Goal: Information Seeking & Learning: Check status

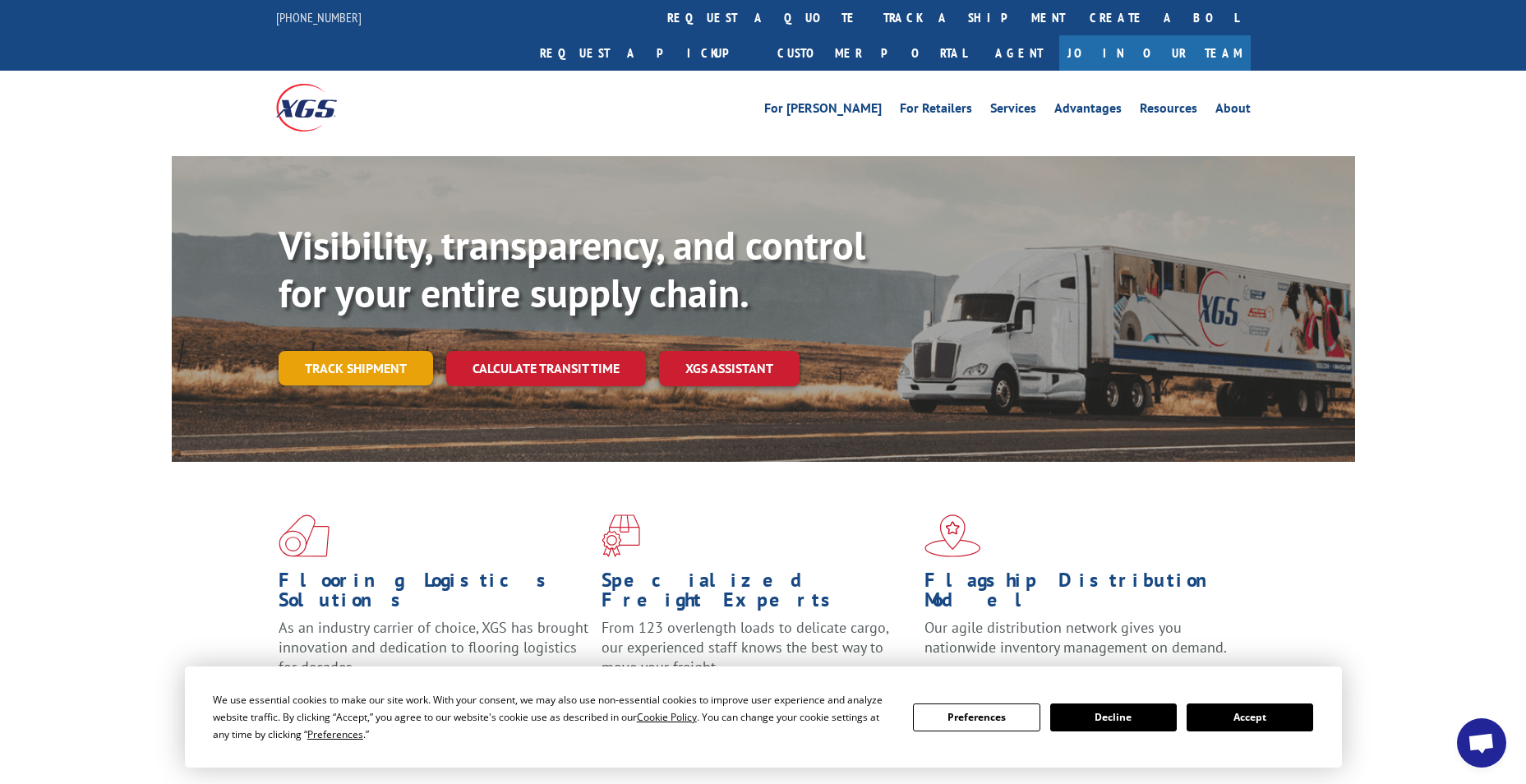
click at [318, 351] on link "Track shipment" at bounding box center [355, 368] width 155 height 34
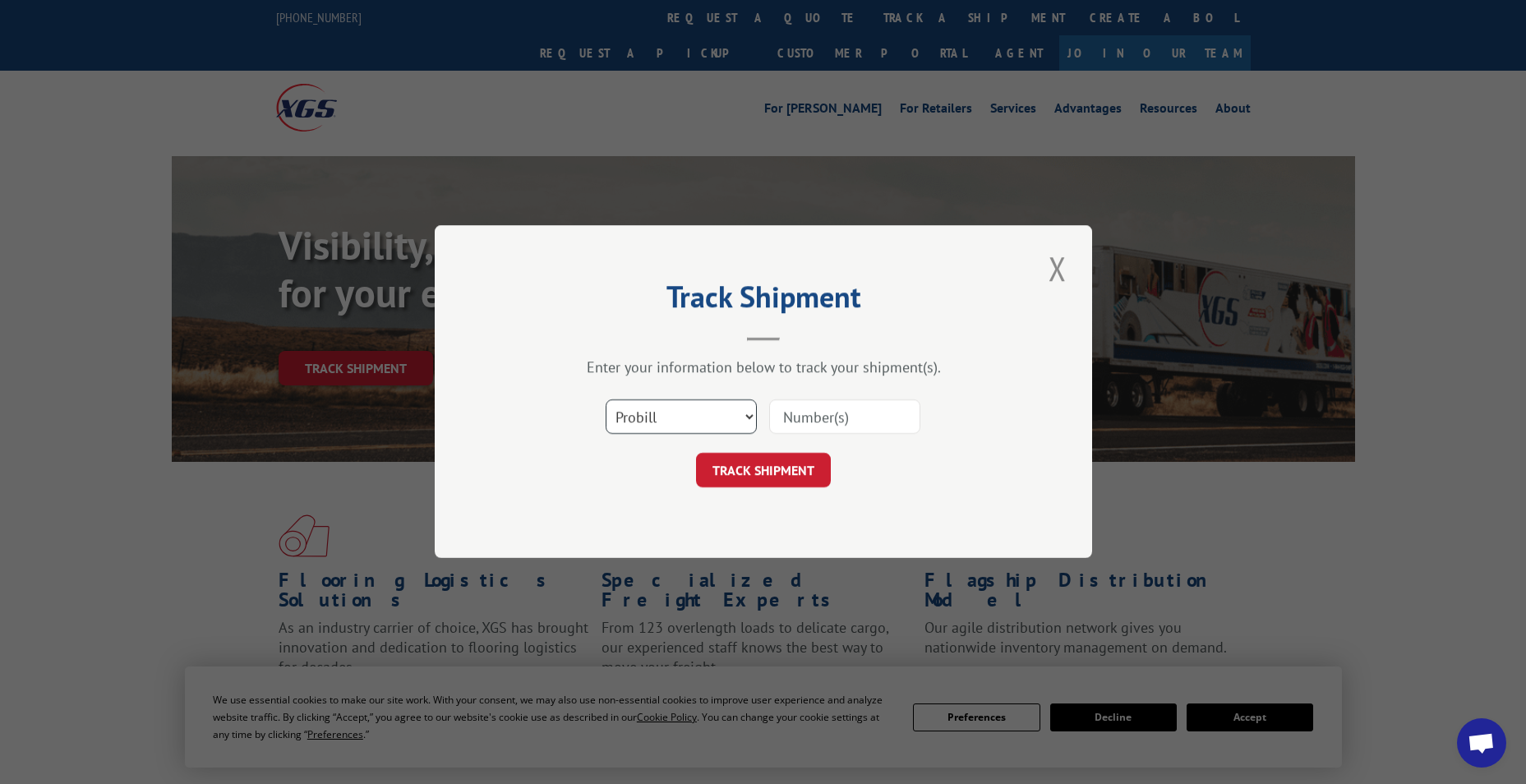
click at [635, 423] on select "Select category... Probill BOL PO" at bounding box center [681, 416] width 151 height 34
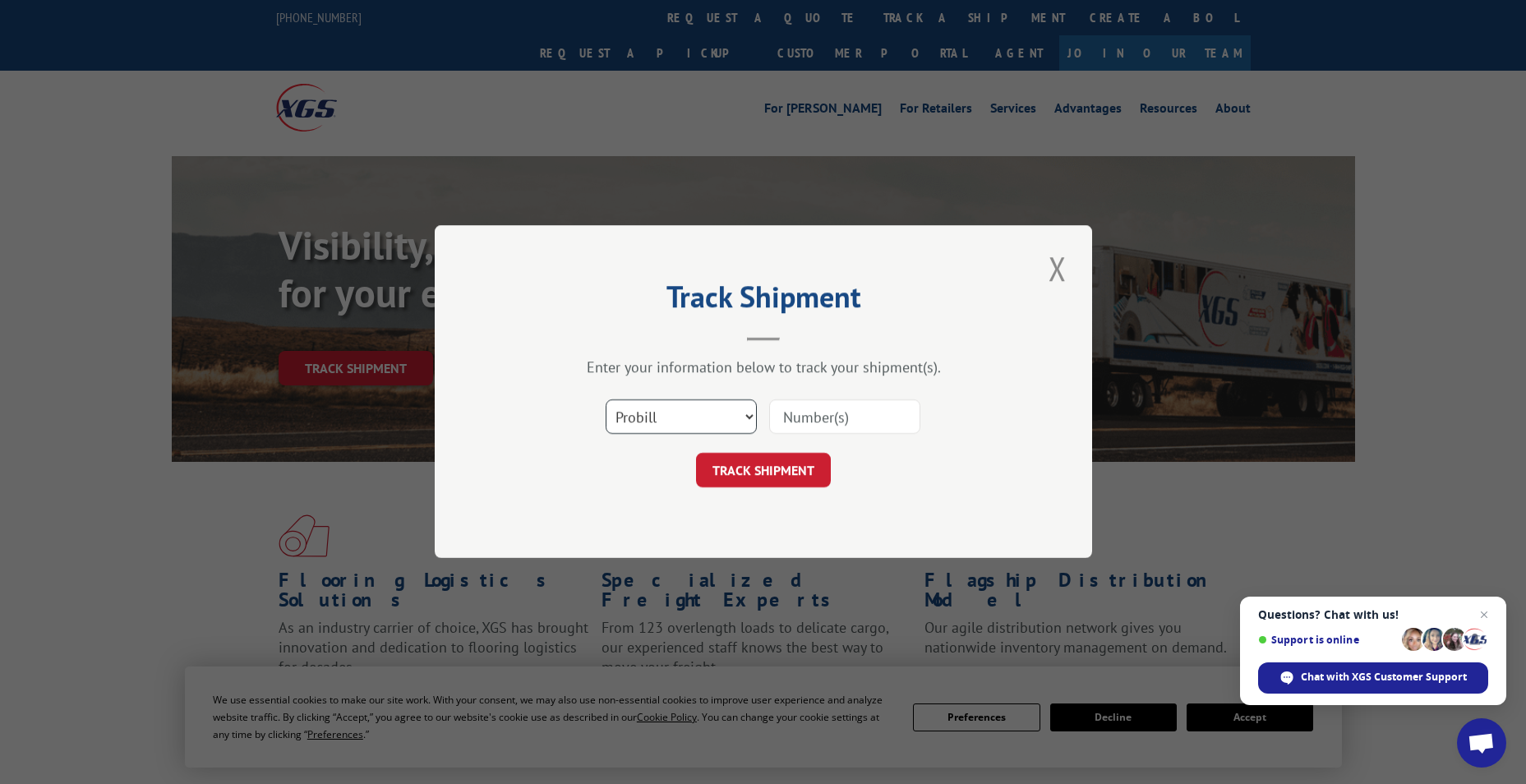
select select "bol"
click at [606, 400] on select "Select category... Probill BOL PO" at bounding box center [681, 416] width 151 height 34
click at [788, 415] on input at bounding box center [844, 416] width 151 height 34
paste input "4896239"
type input "4896239"
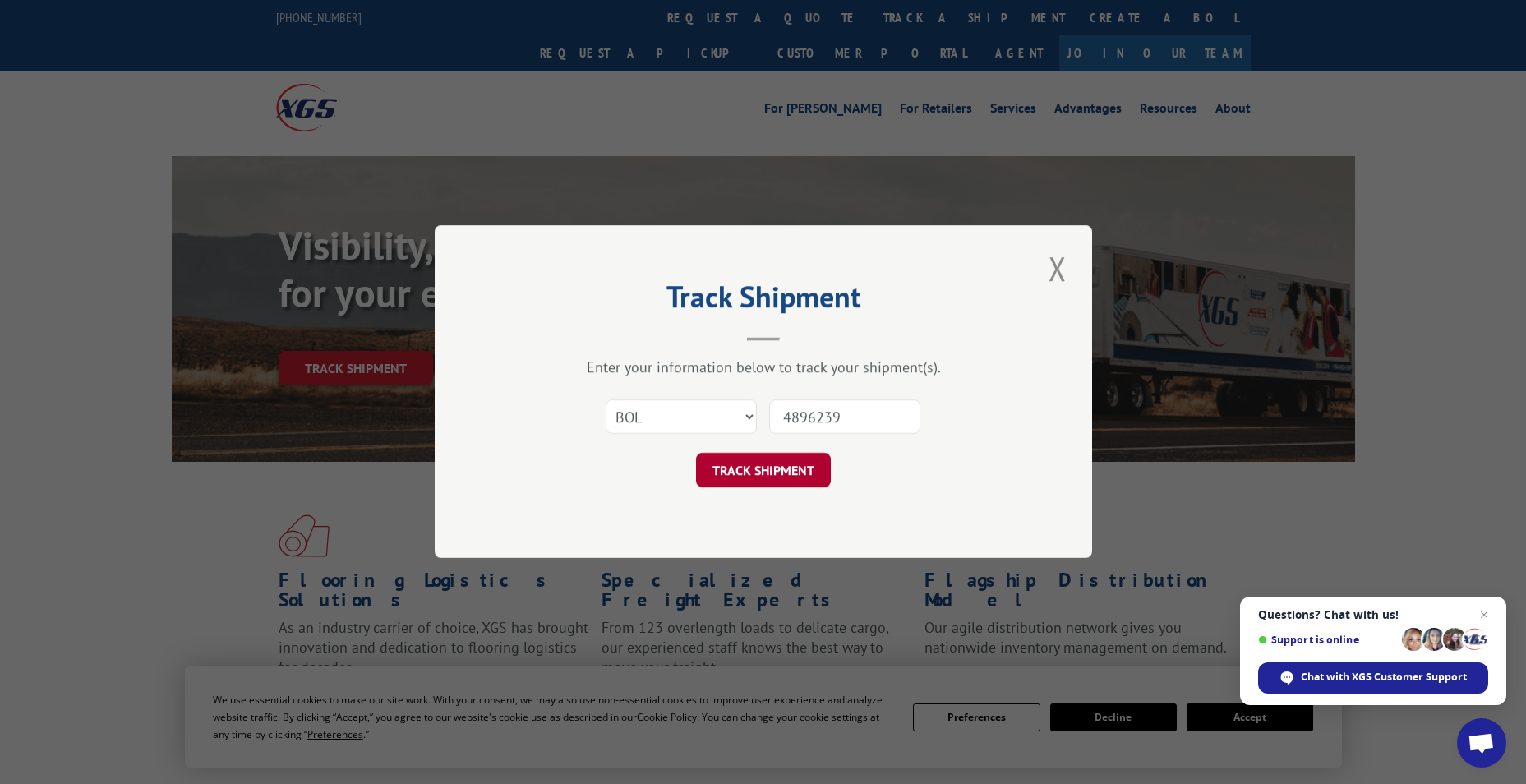
click at [724, 465] on button "TRACK SHIPMENT" at bounding box center [764, 470] width 135 height 34
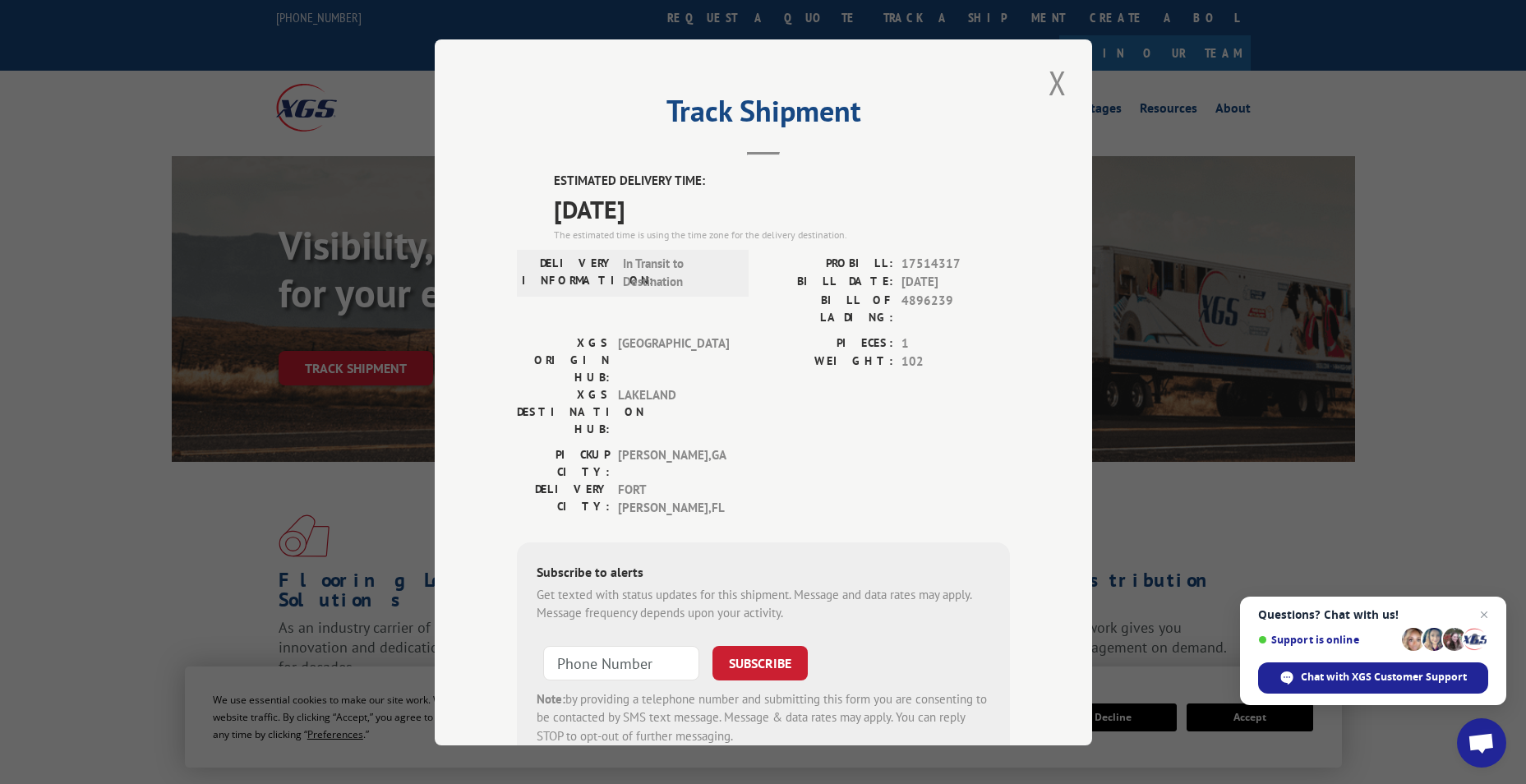
scroll to position [34, 0]
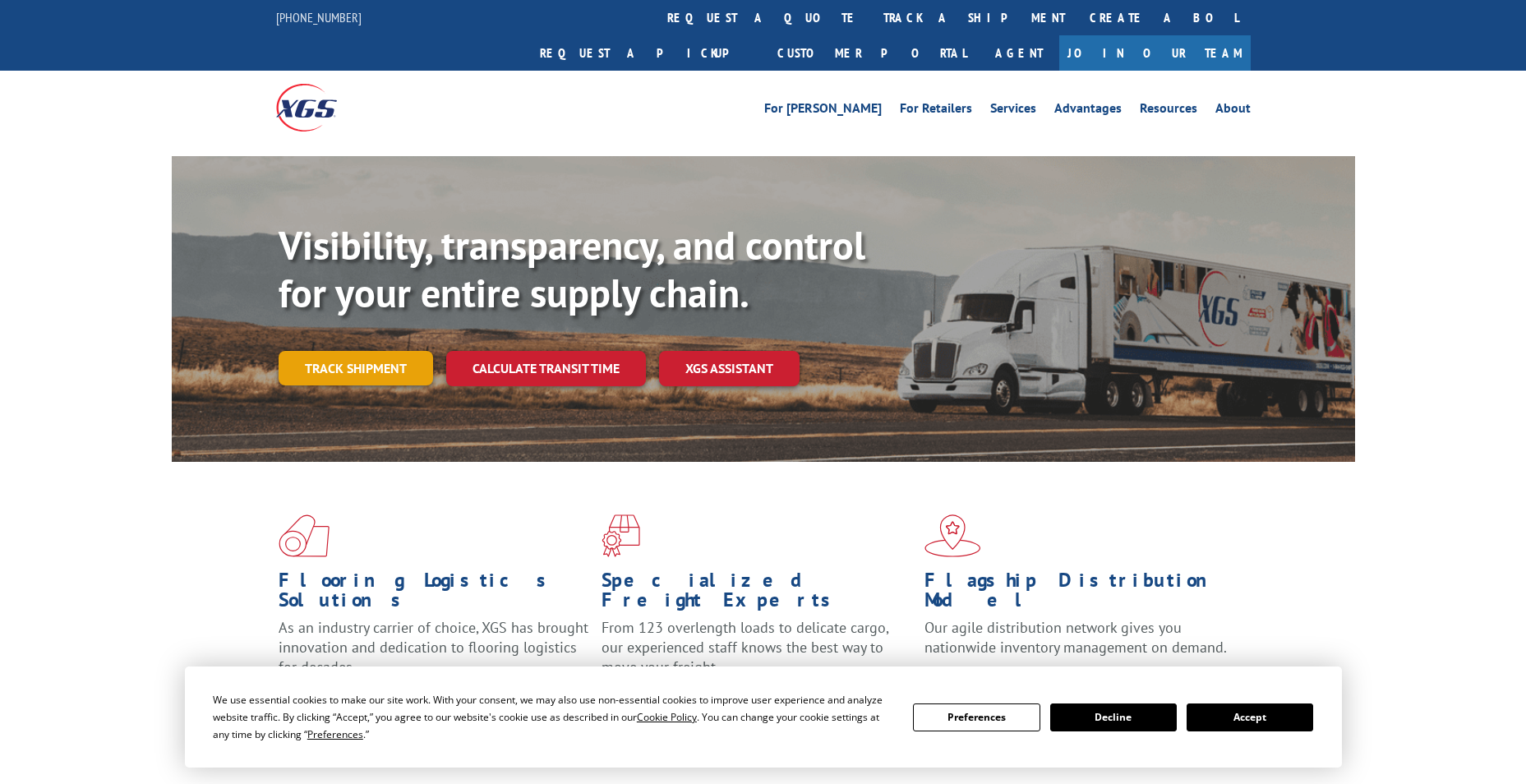
click at [310, 351] on link "Track shipment" at bounding box center [355, 368] width 155 height 34
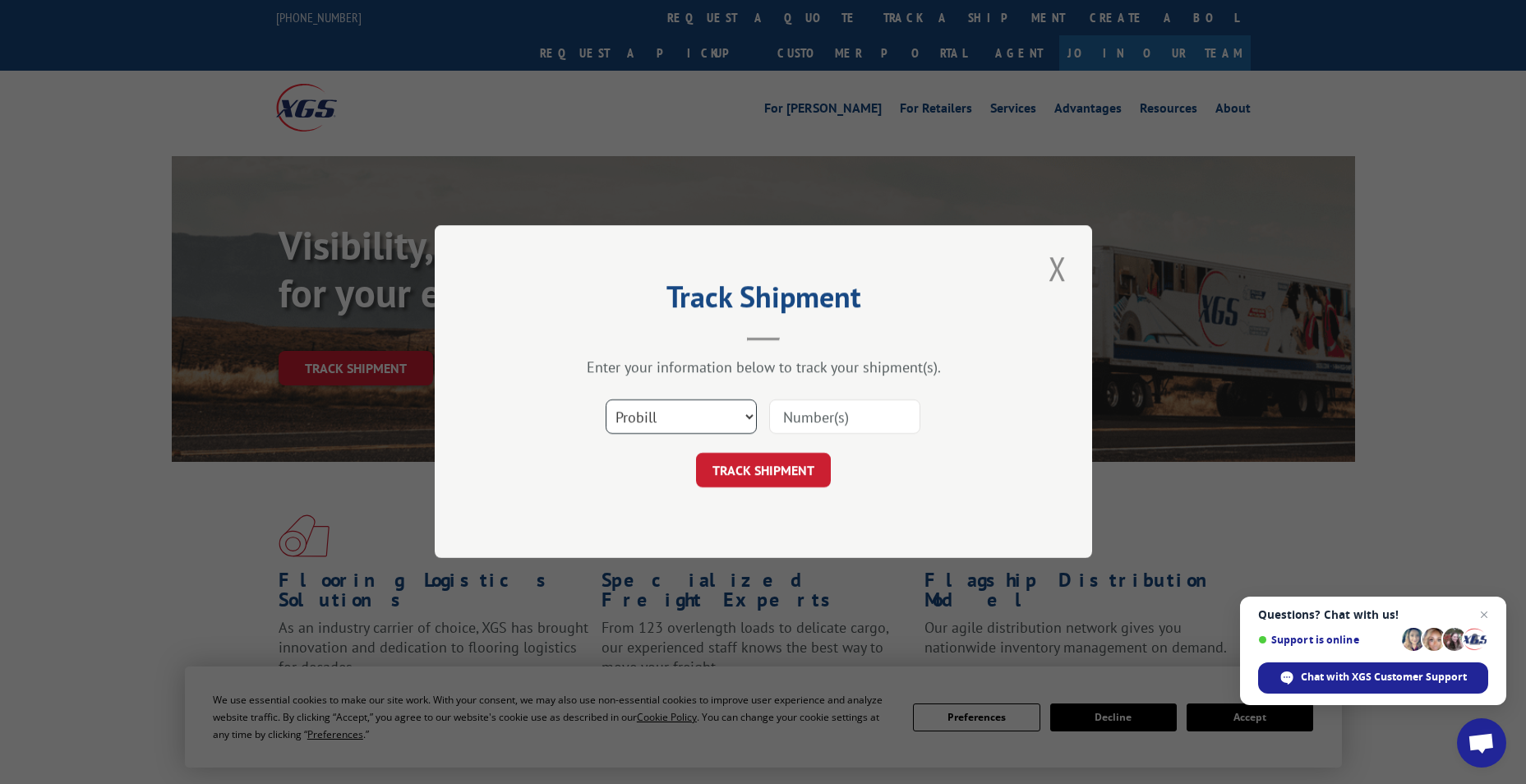
click at [639, 410] on select "Select category... Probill BOL PO" at bounding box center [681, 416] width 151 height 34
select select "bol"
click at [606, 400] on select "Select category... Probill BOL PO" at bounding box center [681, 416] width 151 height 34
click at [792, 405] on input at bounding box center [844, 416] width 151 height 34
paste input "5957359"
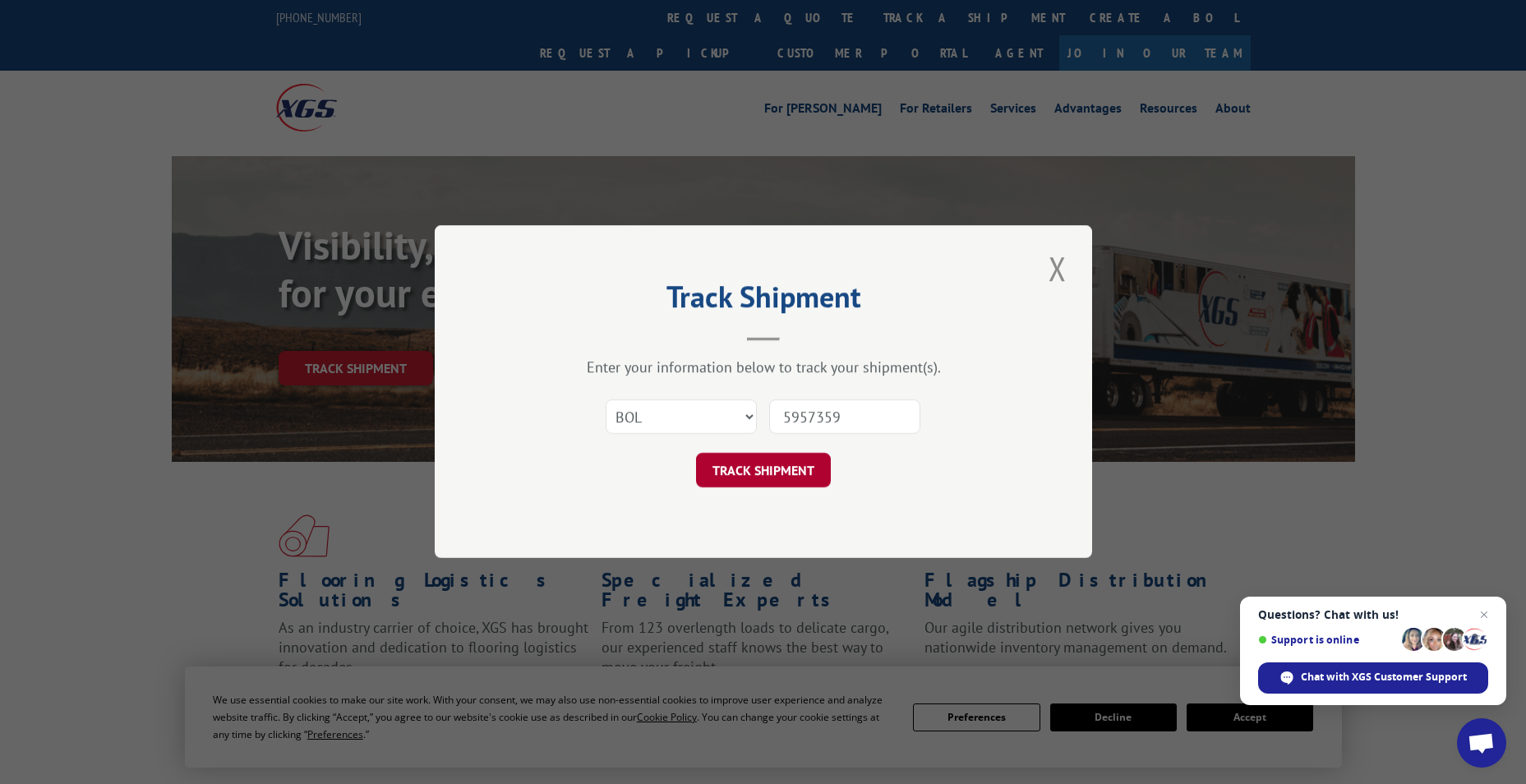
type input "5957359"
click at [733, 468] on button "TRACK SHIPMENT" at bounding box center [764, 470] width 135 height 34
